Goal: Obtain resource: Obtain resource

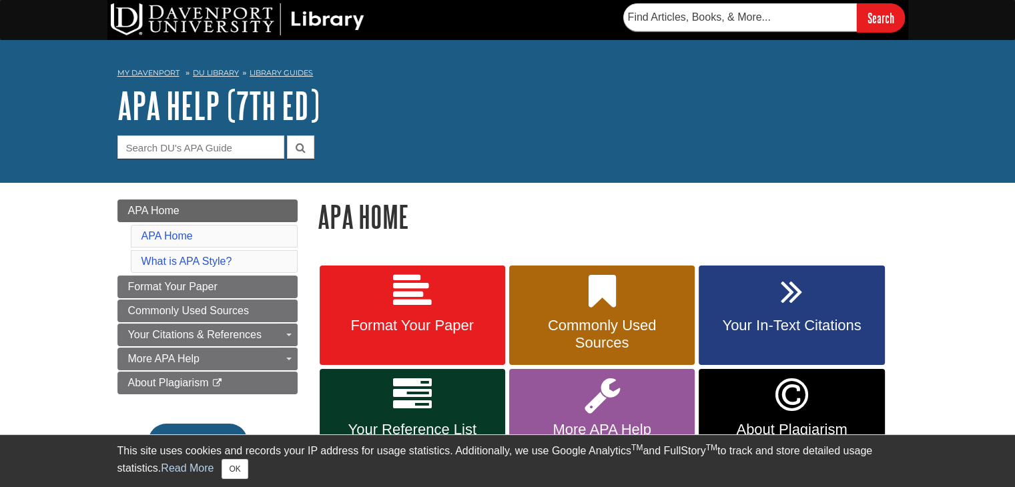
click at [794, 178] on div "My [PERSON_NAME] DU Library Library Guides APA APA Help (7th Ed) APA Home Searc…" at bounding box center [507, 111] width 1015 height 143
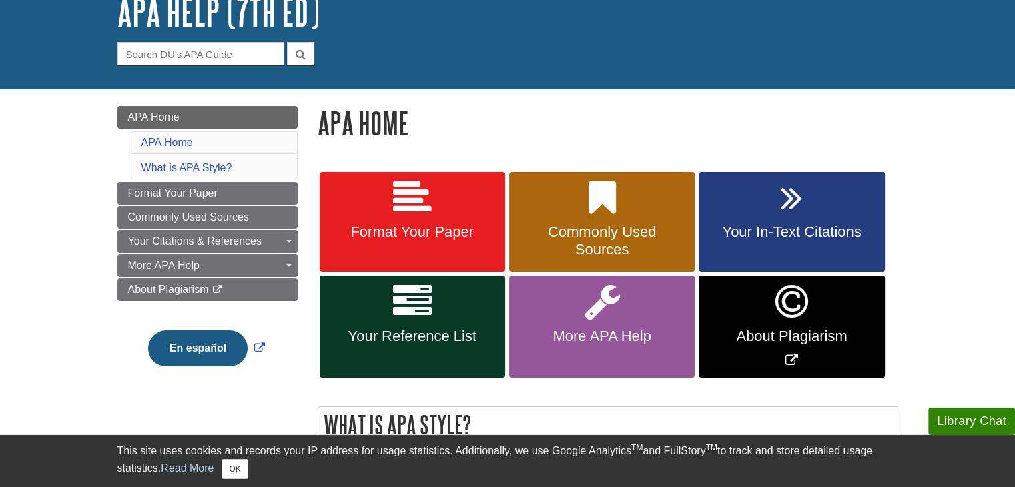
scroll to position [95, 0]
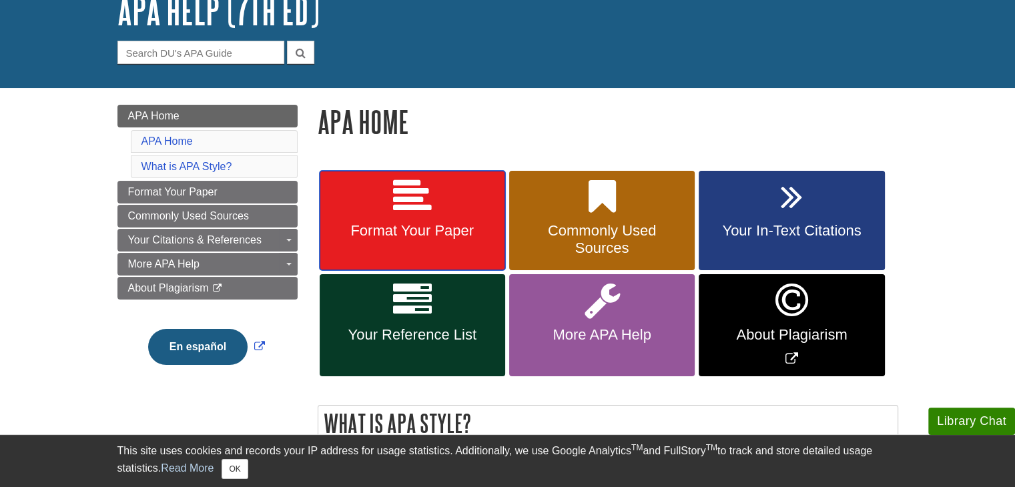
click at [424, 213] on icon at bounding box center [412, 196] width 39 height 39
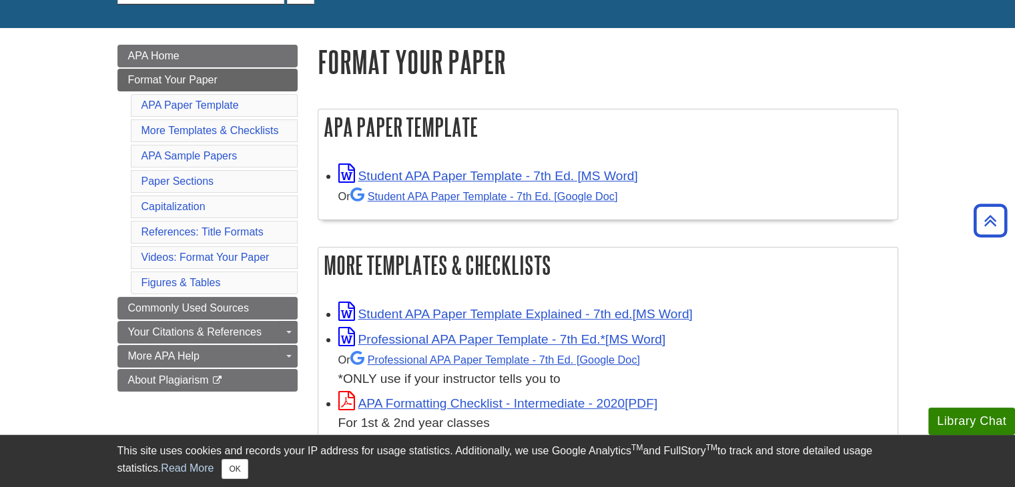
scroll to position [154, 0]
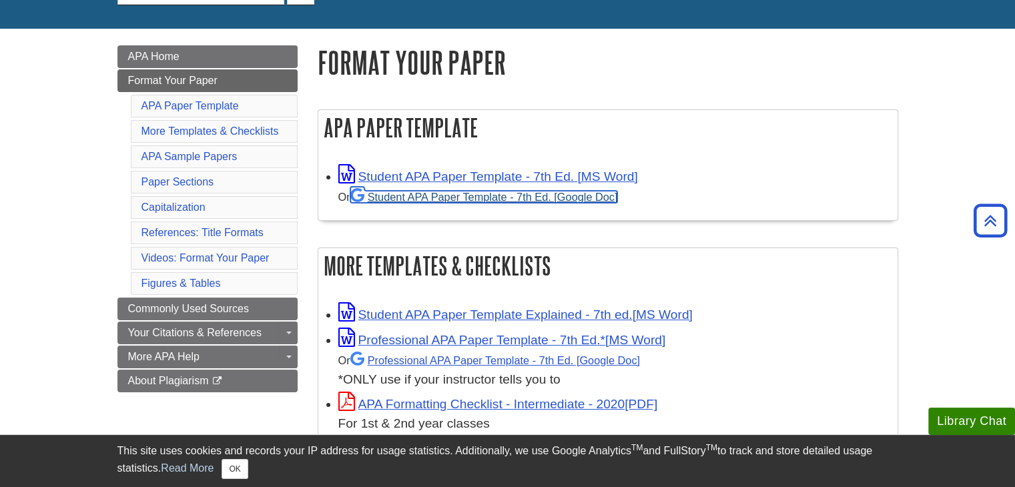
click at [456, 197] on link "Student APA Paper Template - 7th Ed. [Google Doc]" at bounding box center [484, 197] width 268 height 12
